Goal: Contribute content: Contribute content

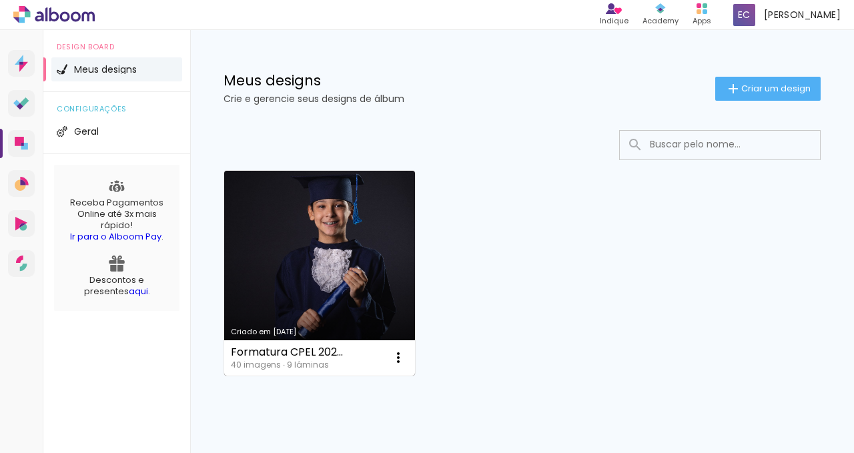
click at [386, 242] on link "Criado em [DATE]" at bounding box center [319, 273] width 191 height 205
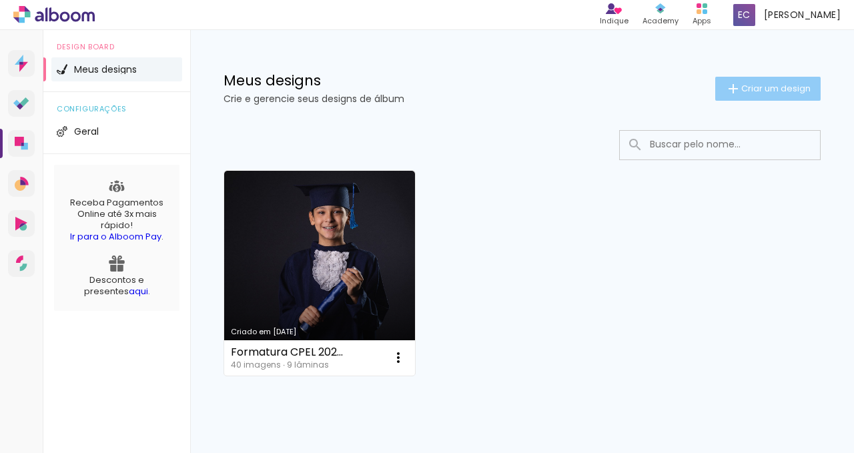
click at [780, 87] on span "Criar um design" at bounding box center [775, 88] width 69 height 9
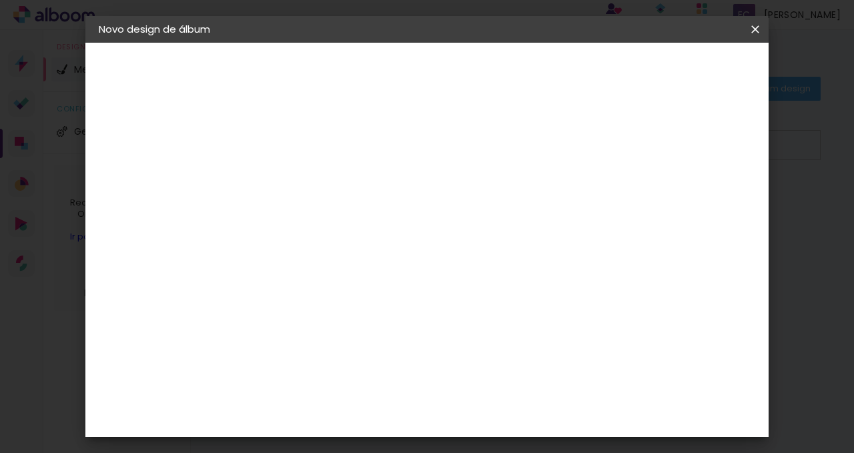
click at [317, 177] on input at bounding box center [317, 179] width 0 height 21
type input "Geovana 9º Ano"
type paper-input "Geovana 9º Ano"
click at [0, 0] on slot "Avançar" at bounding box center [0, 0] width 0 height 0
click at [0, 0] on slot "Tamanho Livre" at bounding box center [0, 0] width 0 height 0
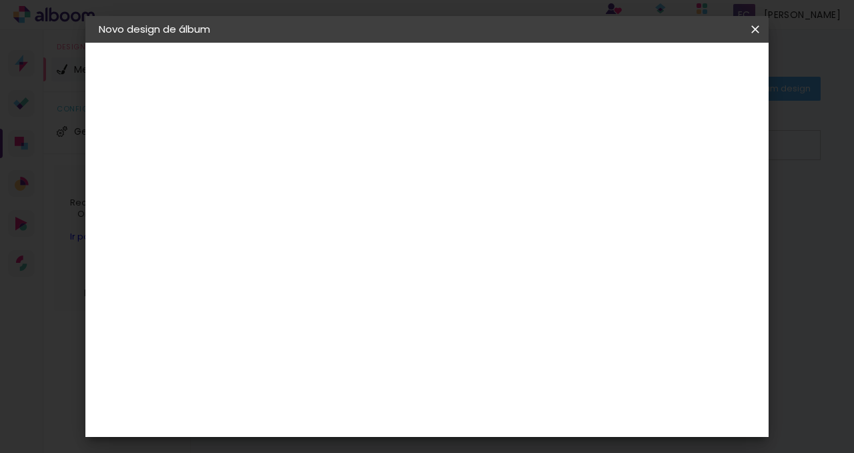
click at [0, 0] on slot "Tamanho Livre" at bounding box center [0, 0] width 0 height 0
click at [566, 63] on paper-button "Avançar" at bounding box center [533, 70] width 65 height 23
click at [281, 315] on input "30" at bounding box center [274, 315] width 35 height 20
click at [289, 307] on input "20" at bounding box center [274, 305] width 35 height 20
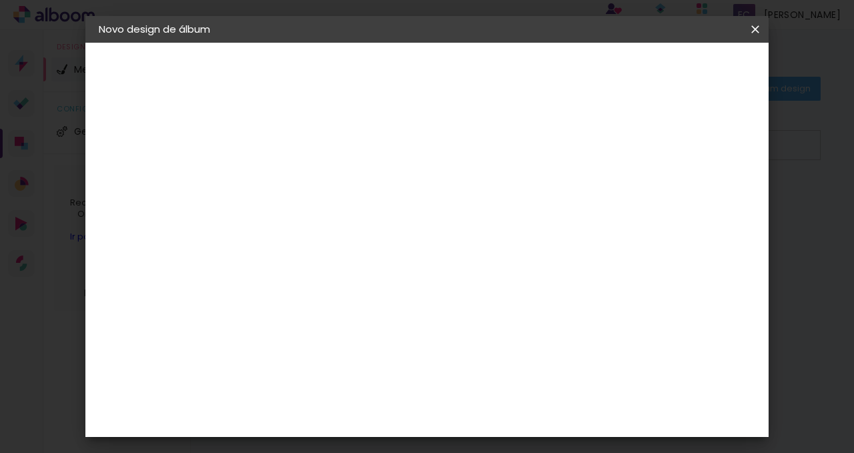
type input "20,4"
click at [418, 209] on span "30" at bounding box center [416, 209] width 22 height 20
click at [417, 209] on span "30" at bounding box center [416, 209] width 22 height 20
click at [415, 209] on span "30" at bounding box center [416, 209] width 22 height 20
drag, startPoint x: 403, startPoint y: 211, endPoint x: 414, endPoint y: 209, distance: 10.8
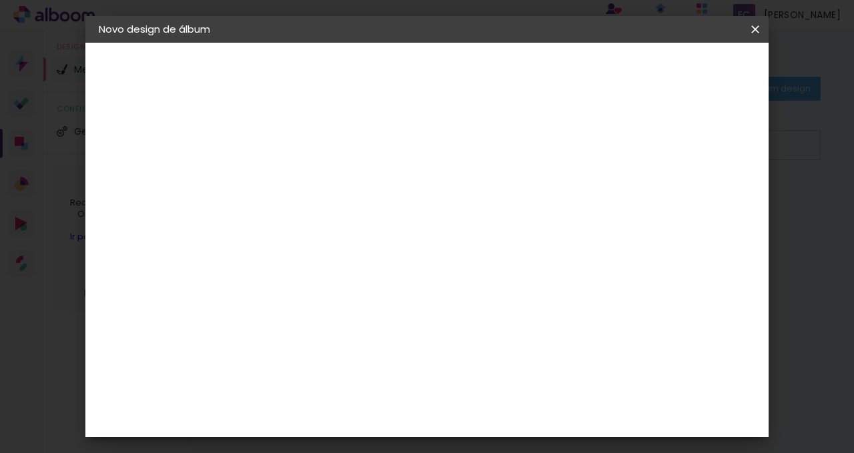
click at [413, 209] on div "30 cm" at bounding box center [424, 208] width 170 height 33
click at [420, 209] on span "30" at bounding box center [416, 209] width 22 height 20
drag, startPoint x: 428, startPoint y: 207, endPoint x: 390, endPoint y: 207, distance: 37.3
click at [390, 207] on div "30 cm" at bounding box center [424, 208] width 170 height 33
click at [381, 207] on div "30 cm" at bounding box center [424, 208] width 170 height 33
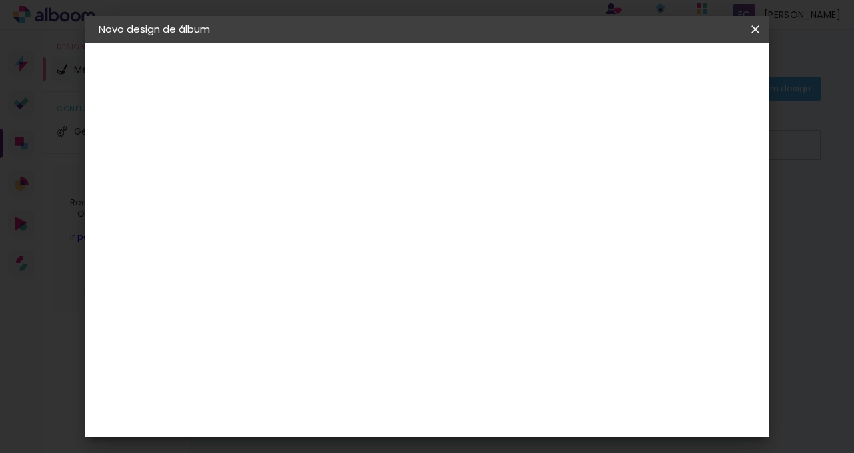
click at [389, 212] on div "30 cm" at bounding box center [424, 208] width 170 height 33
click at [410, 209] on span "30" at bounding box center [416, 209] width 22 height 20
click at [411, 209] on span "30" at bounding box center [416, 209] width 22 height 20
type input "1"
type paper-input "1"
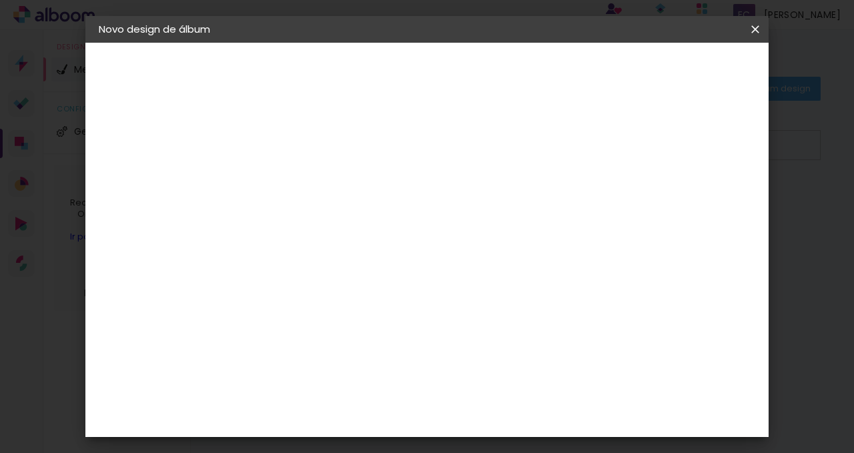
click at [325, 137] on input "1" at bounding box center [308, 135] width 46 height 17
type input "2"
type paper-input "2"
click at [325, 131] on input "2" at bounding box center [308, 135] width 46 height 17
type input "3"
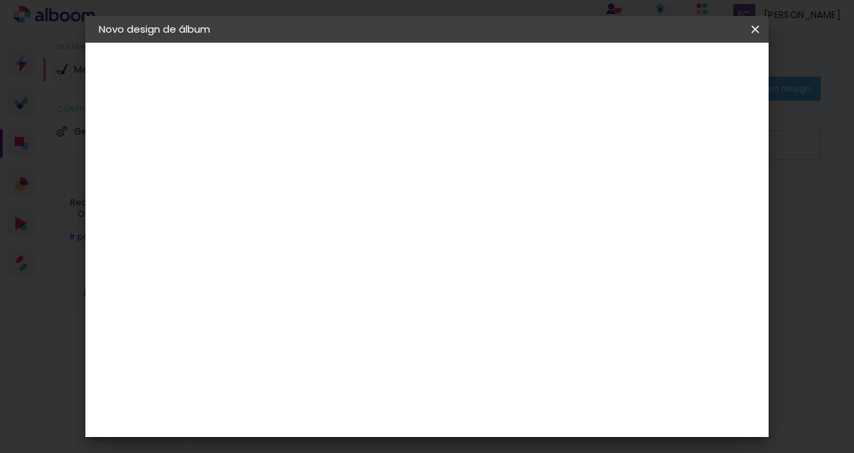
type paper-input "3"
click at [325, 131] on input "3" at bounding box center [308, 135] width 46 height 17
type input "4"
type paper-input "4"
click at [325, 131] on input "4" at bounding box center [308, 135] width 46 height 17
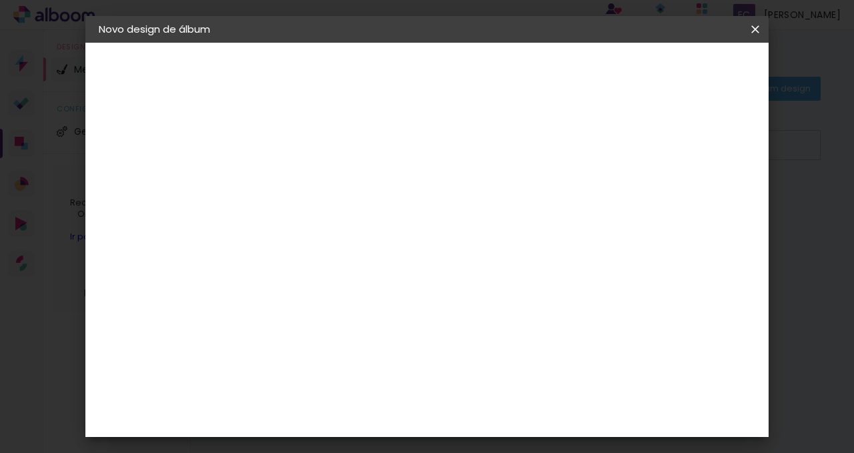
type input "5"
type paper-input "5"
click at [325, 131] on input "5" at bounding box center [308, 135] width 46 height 17
type input "6"
type paper-input "6"
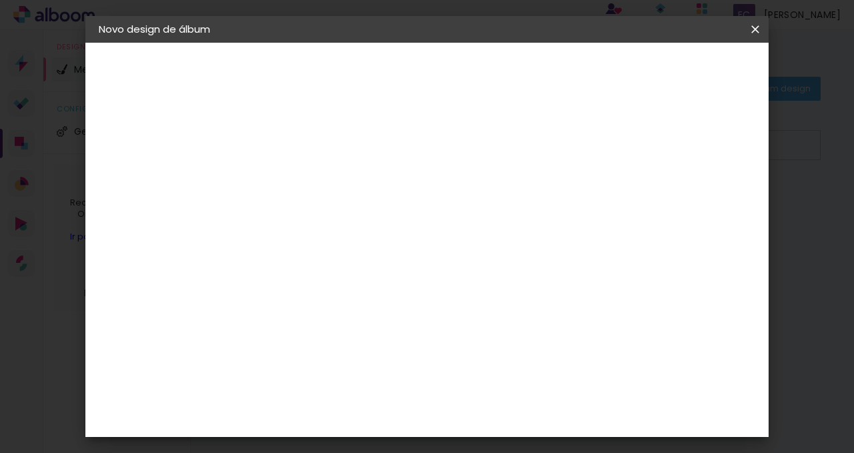
click at [325, 131] on input "6" at bounding box center [308, 135] width 46 height 17
type input "5"
type paper-input "5"
click at [324, 137] on input "5" at bounding box center [308, 135] width 46 height 17
type input "4"
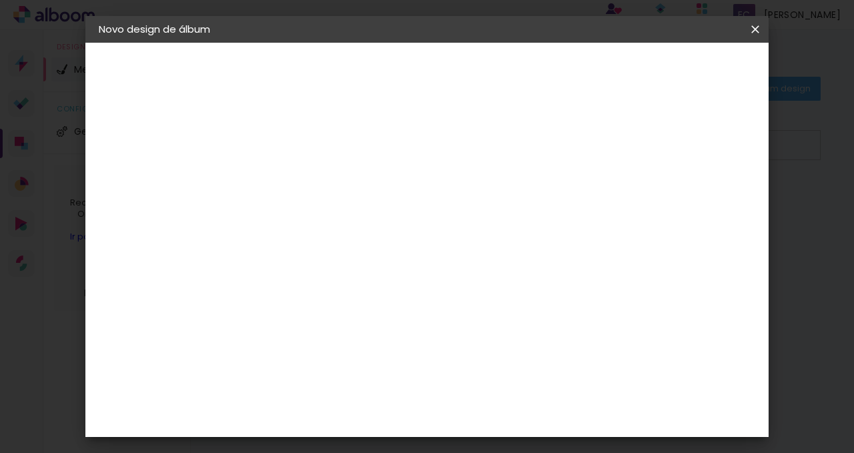
type paper-input "4"
click at [324, 137] on input "4" at bounding box center [308, 135] width 46 height 17
type input "3"
type paper-input "3"
click at [324, 137] on input "3" at bounding box center [308, 135] width 46 height 17
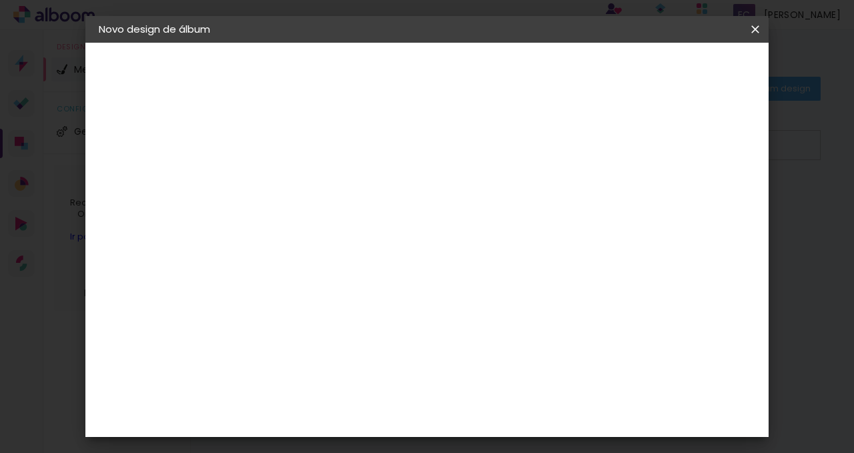
type input "2"
type paper-input "2"
click at [324, 137] on input "2" at bounding box center [308, 135] width 46 height 17
type input "3"
type paper-input "3"
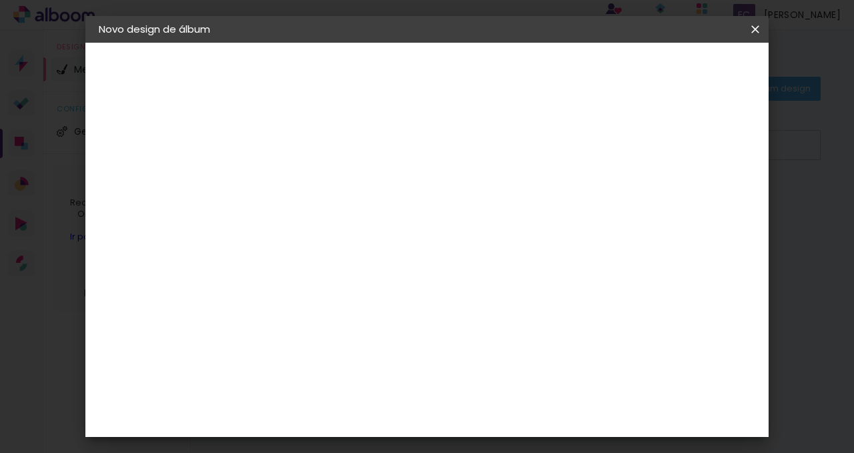
click at [325, 131] on input "3" at bounding box center [308, 135] width 46 height 17
type input "4"
type paper-input "4"
click at [325, 131] on input "4" at bounding box center [308, 135] width 46 height 17
click at [415, 211] on span "30" at bounding box center [416, 209] width 22 height 20
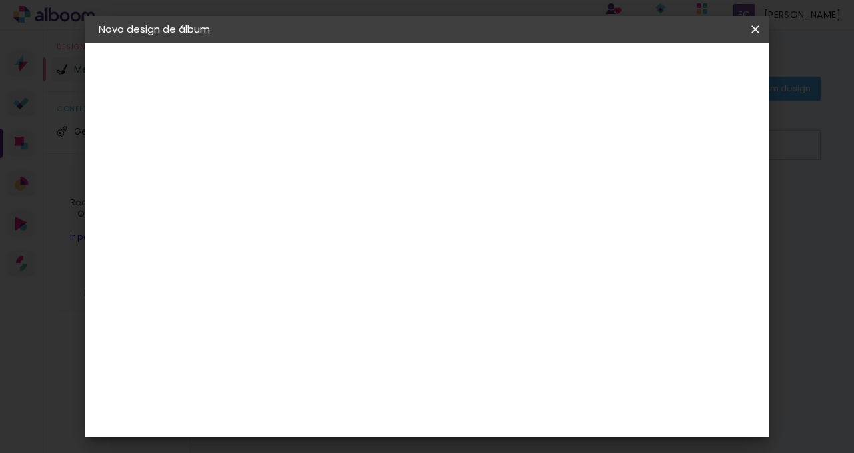
click at [389, 191] on div "30 cm cm cm mm A maioria das encadernadoras sugere 5mm de sangria." at bounding box center [482, 204] width 447 height 107
click at [158, 167] on div "Tamanho livre" at bounding box center [150, 164] width 46 height 19
click at [0, 0] on slot "Tamanho Livre" at bounding box center [0, 0] width 0 height 0
click at [0, 0] on slot "Avançar" at bounding box center [0, 0] width 0 height 0
click at [504, 413] on input "60" at bounding box center [501, 410] width 35 height 20
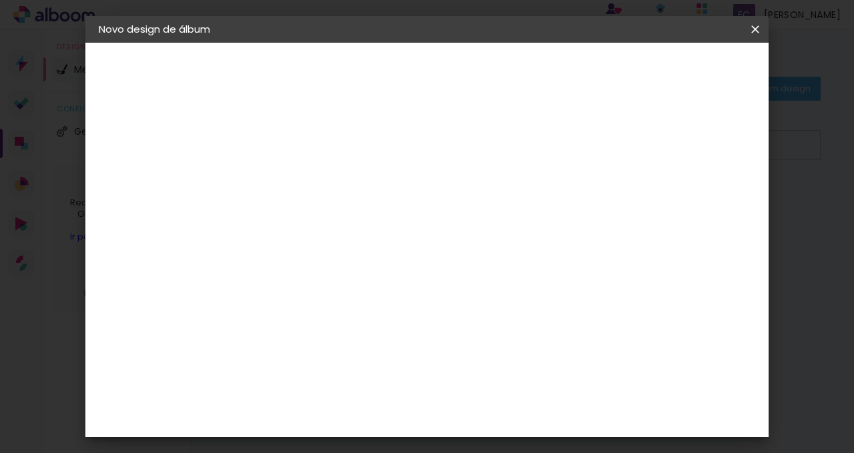
drag, startPoint x: 513, startPoint y: 413, endPoint x: 499, endPoint y: 411, distance: 14.1
click at [499, 411] on input "60" at bounding box center [501, 410] width 35 height 20
drag, startPoint x: 500, startPoint y: 410, endPoint x: 526, endPoint y: 411, distance: 25.4
click at [526, 411] on div "60" at bounding box center [509, 410] width 51 height 20
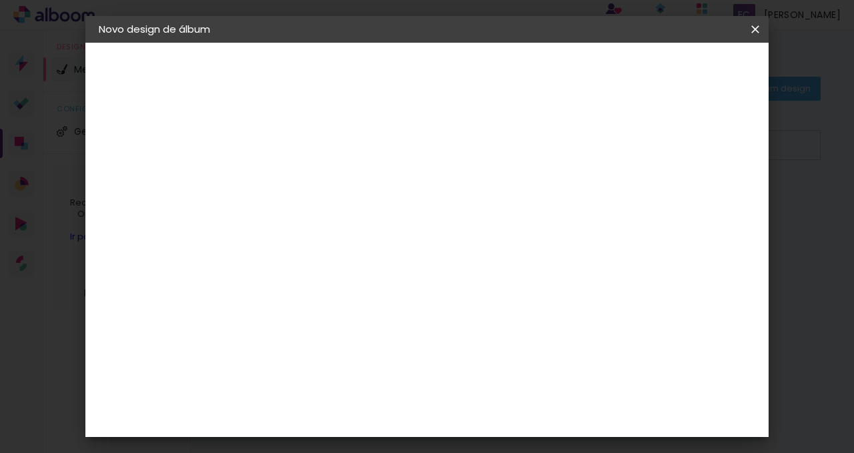
type input "40,8"
click at [606, 149] on div at bounding box center [600, 153] width 12 height 12
type paper-checkbox "on"
click at [672, 70] on span "Iniciar design" at bounding box center [642, 70] width 61 height 9
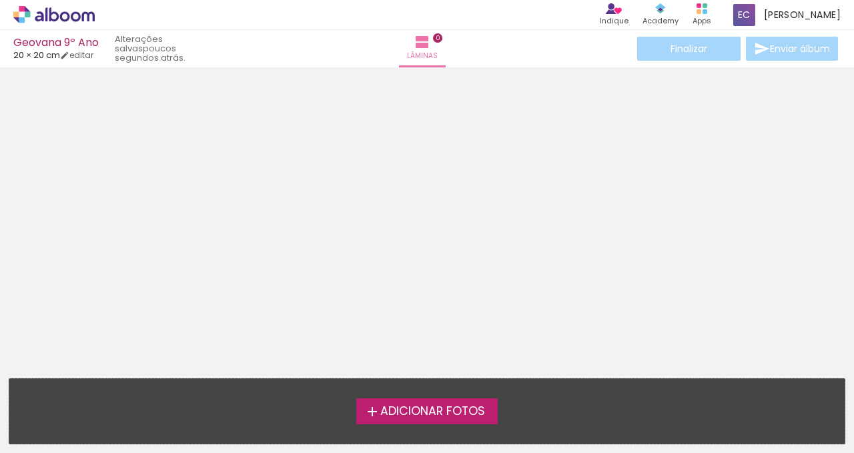
click at [464, 409] on span "Adicionar Fotos" at bounding box center [432, 411] width 105 height 12
click at [0, 0] on input "file" at bounding box center [0, 0] width 0 height 0
